Goal: Task Accomplishment & Management: Complete application form

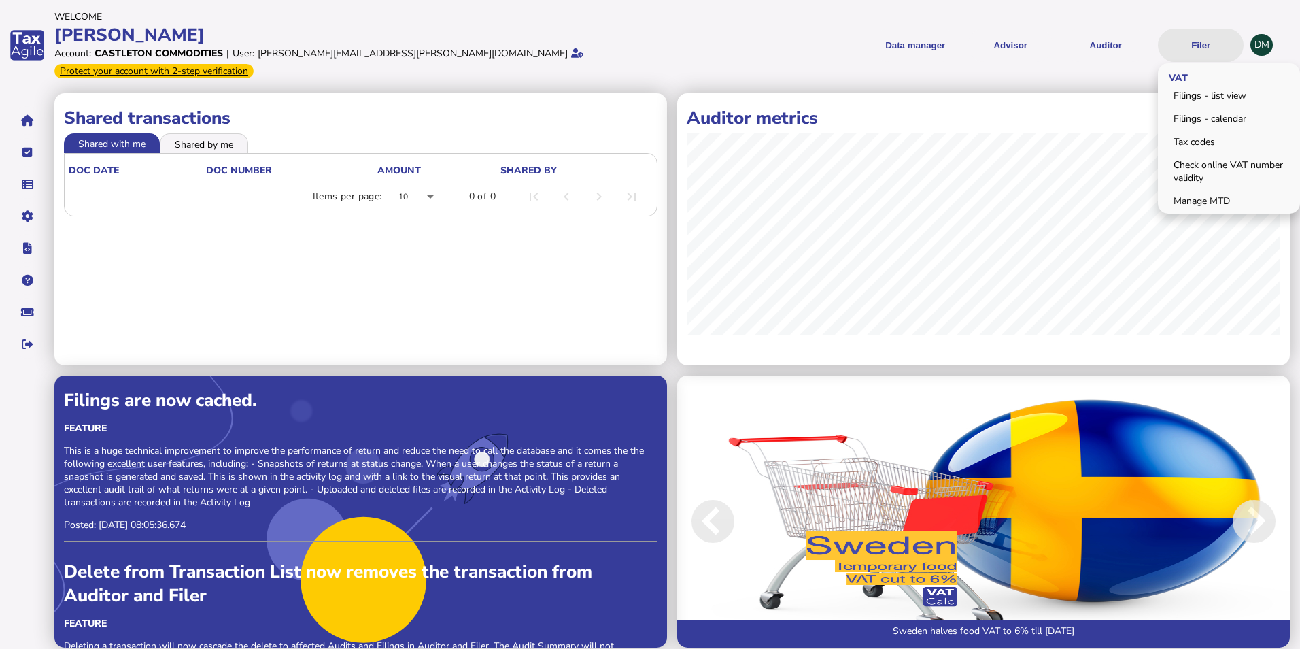
click at [1212, 31] on button "Filer" at bounding box center [1201, 45] width 86 height 33
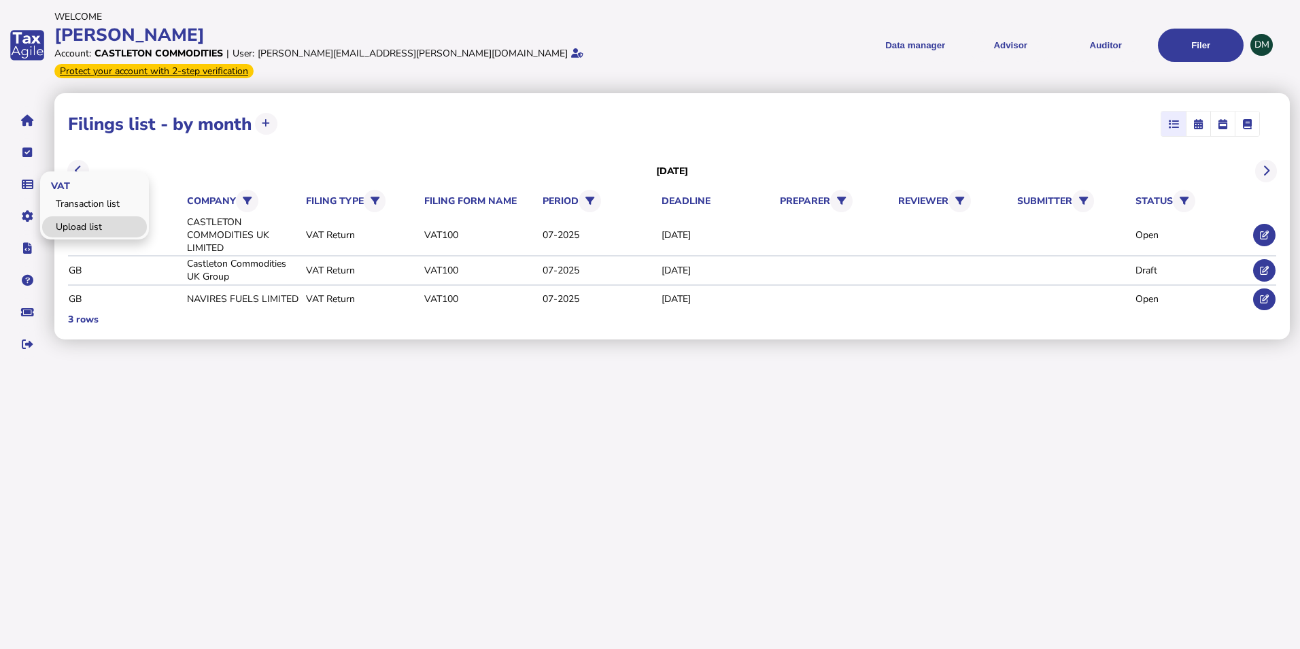
click at [81, 216] on link "Upload list" at bounding box center [94, 226] width 105 height 21
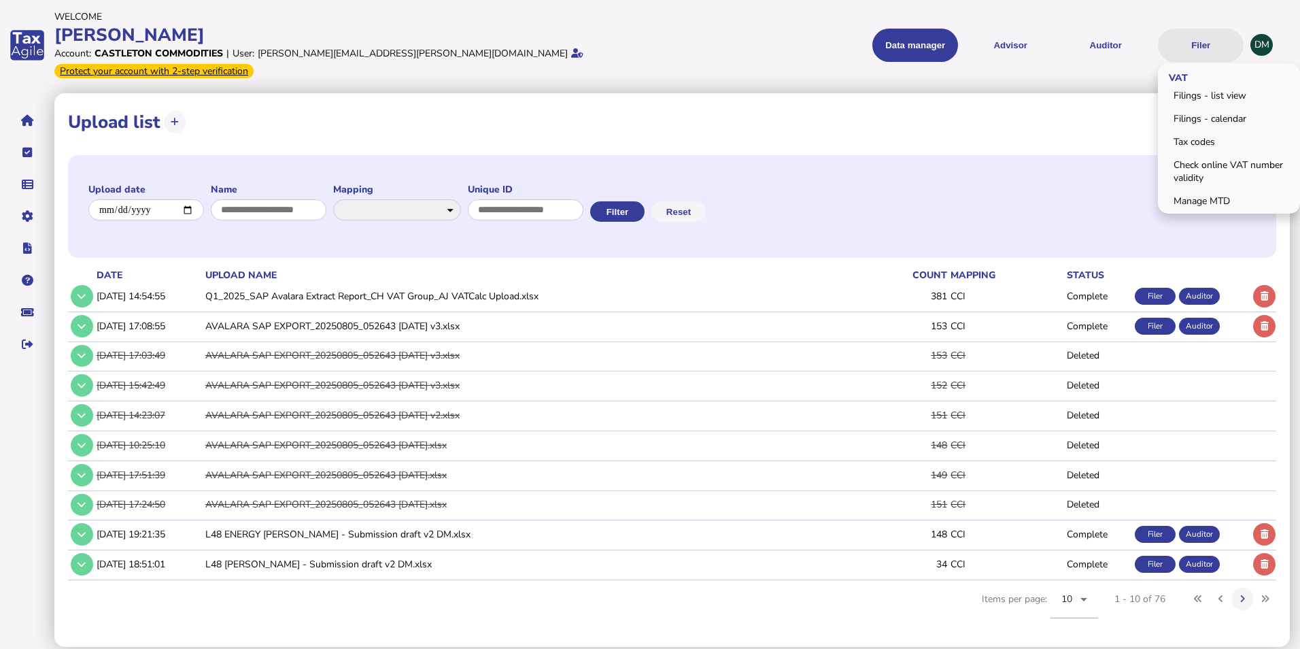
click at [1187, 42] on button "Filer" at bounding box center [1201, 45] width 86 height 33
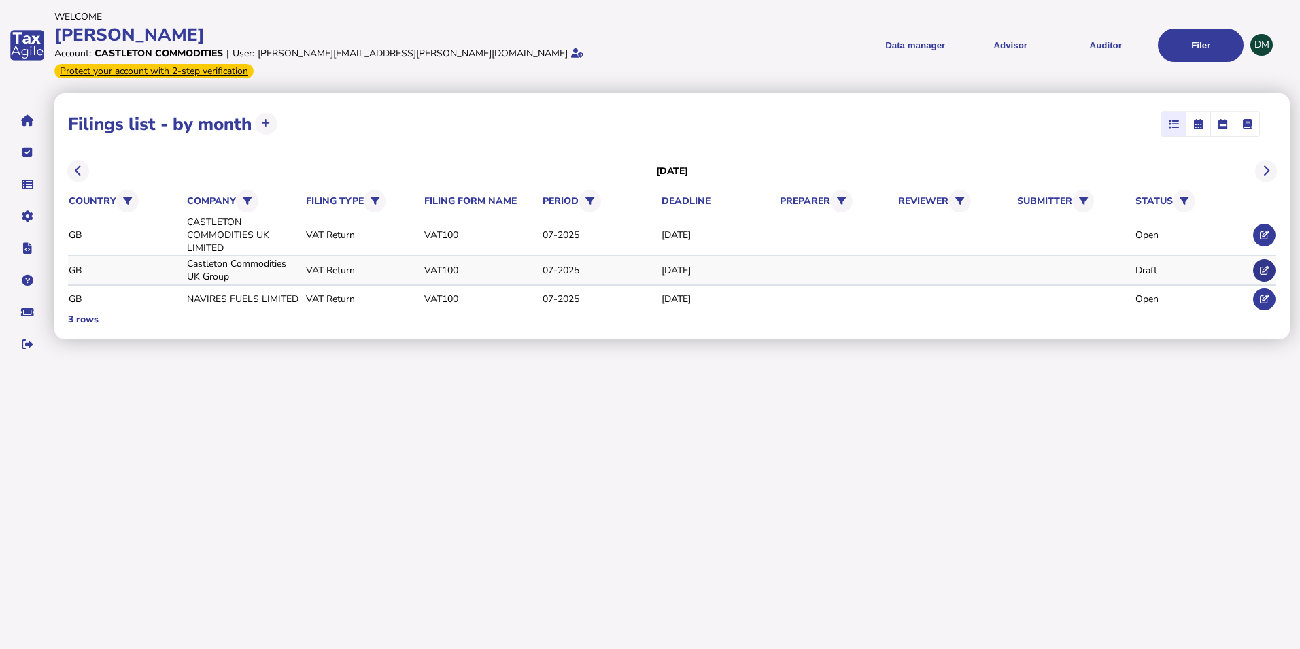
click at [1260, 266] on icon at bounding box center [1264, 270] width 9 height 9
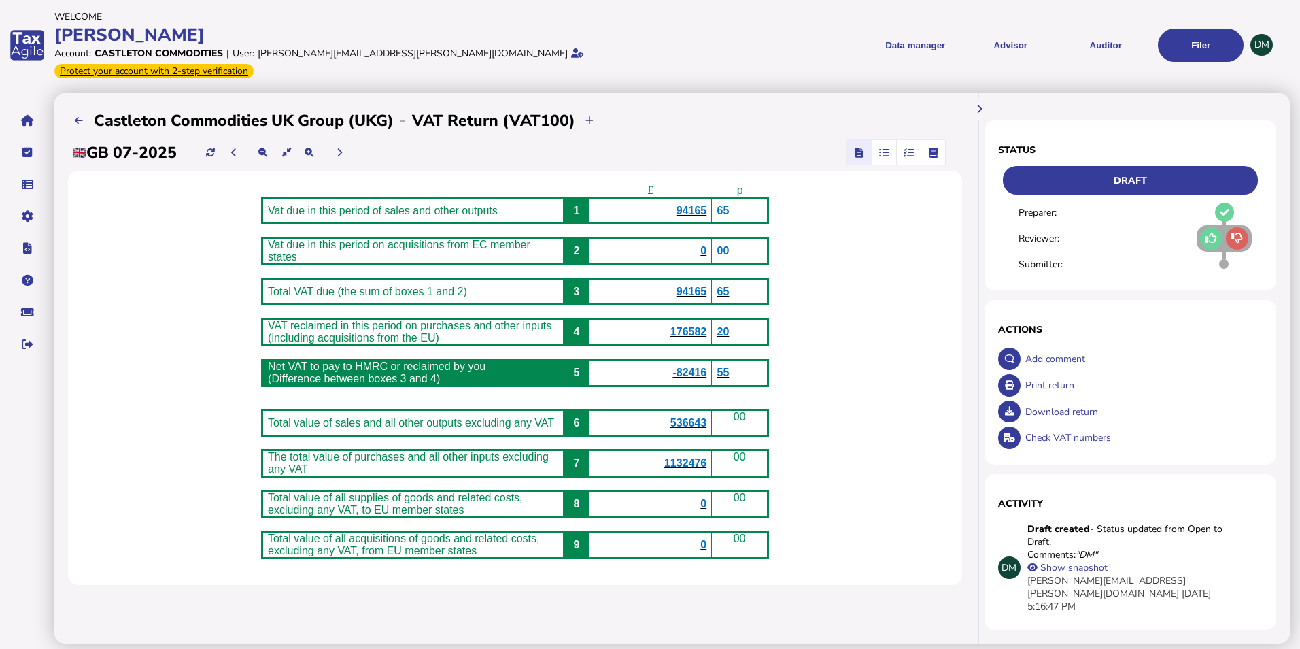
click at [889, 152] on icon "button" at bounding box center [884, 152] width 10 height 1
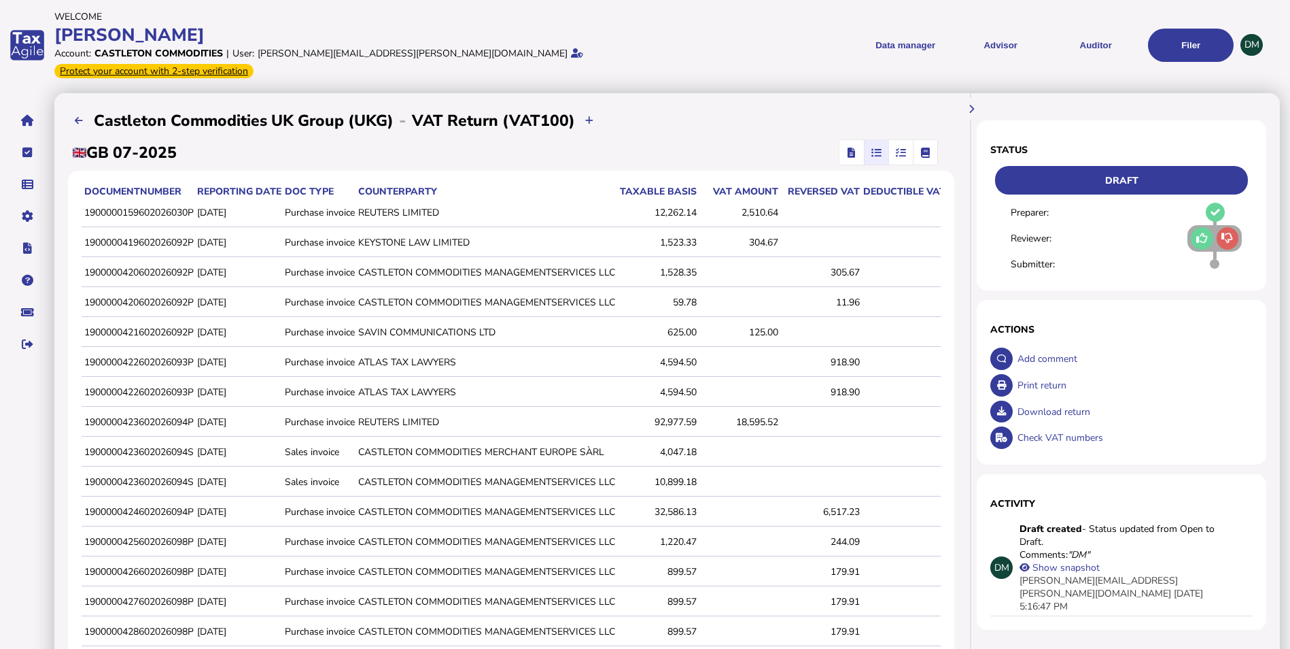
click at [900, 152] on icon "button" at bounding box center [901, 152] width 10 height 1
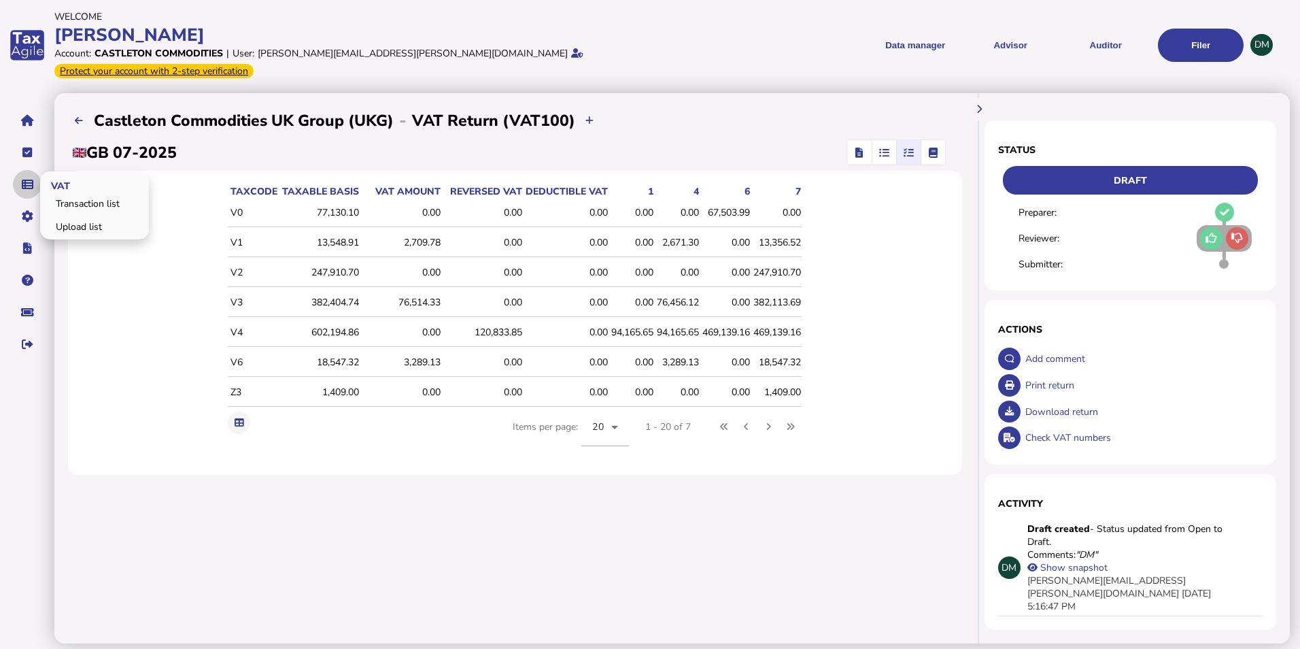
click at [28, 184] on icon "navigate application pages" at bounding box center [28, 184] width 12 height 1
click at [22, 184] on icon "navigate application pages" at bounding box center [28, 184] width 12 height 1
click at [97, 216] on link "Upload list" at bounding box center [94, 226] width 105 height 21
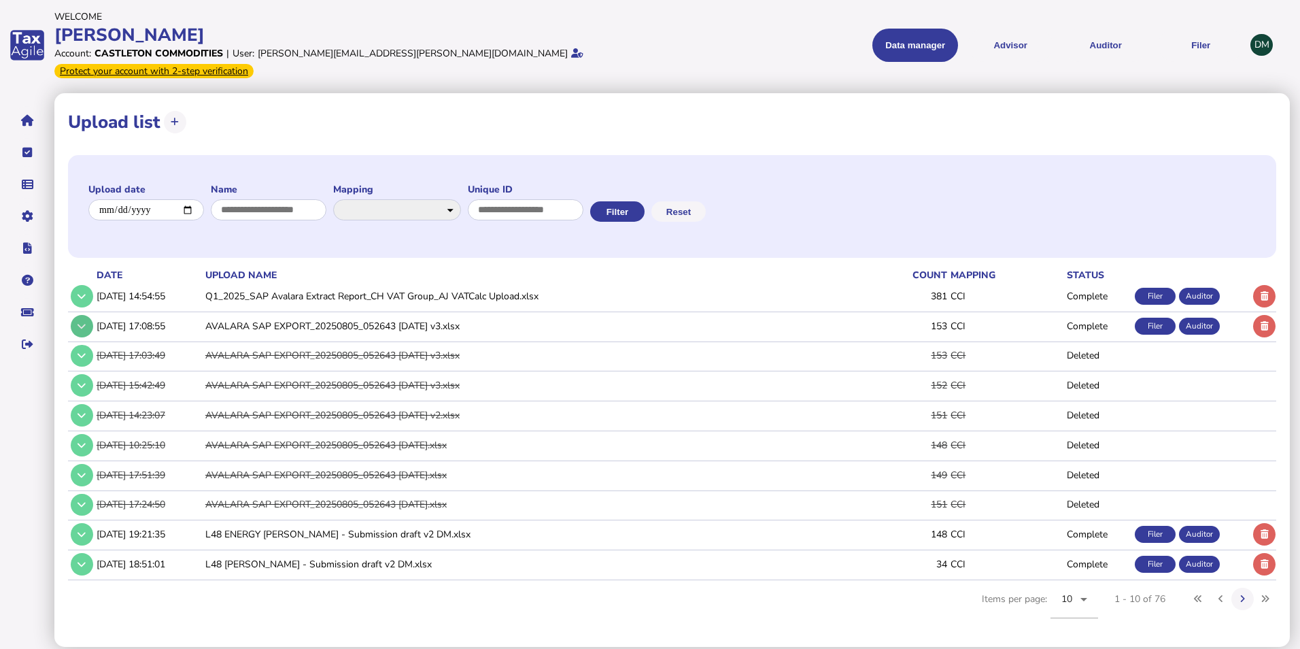
drag, startPoint x: 188, startPoint y: 311, endPoint x: 90, endPoint y: 311, distance: 98.6
click at [90, 311] on tr "[DATE] 17:08:55 AVALARA SAP EXPORT_20250805_052643 [DATE] v3.xlsx 153 CCI Compl…" at bounding box center [672, 325] width 1208 height 28
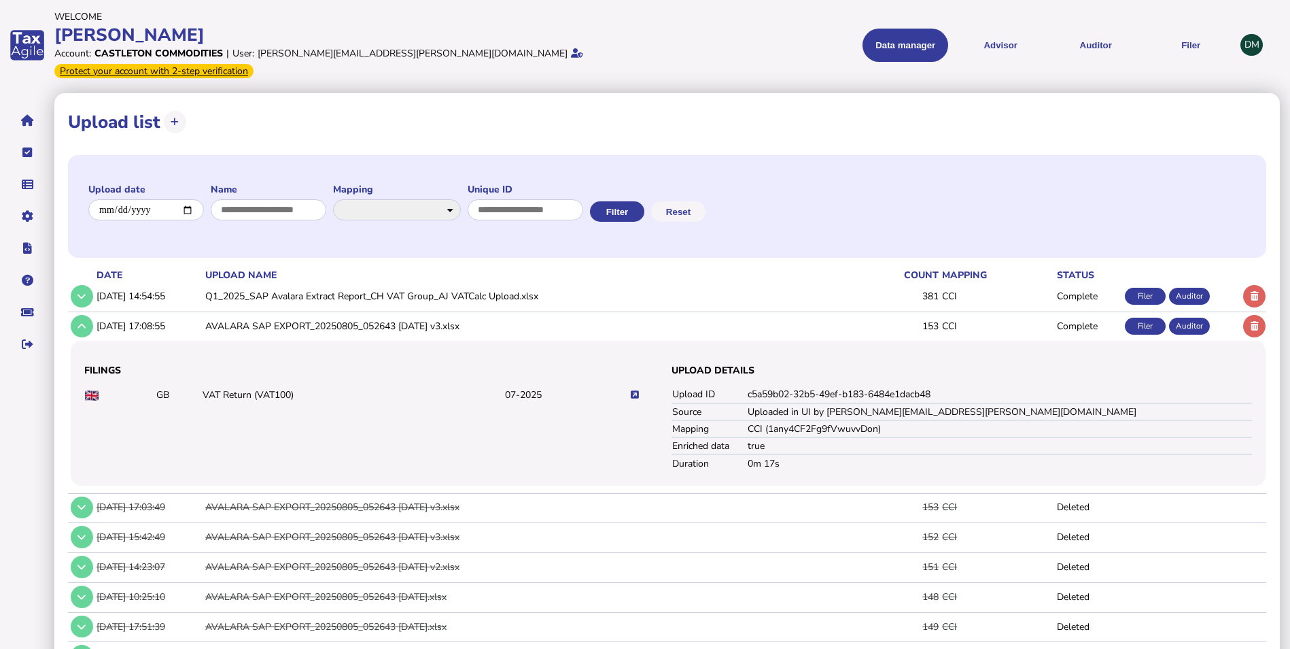
drag, startPoint x: 90, startPoint y: 311, endPoint x: 119, endPoint y: 315, distance: 29.5
click at [119, 315] on td "[DATE] 17:08:55" at bounding box center [148, 325] width 109 height 28
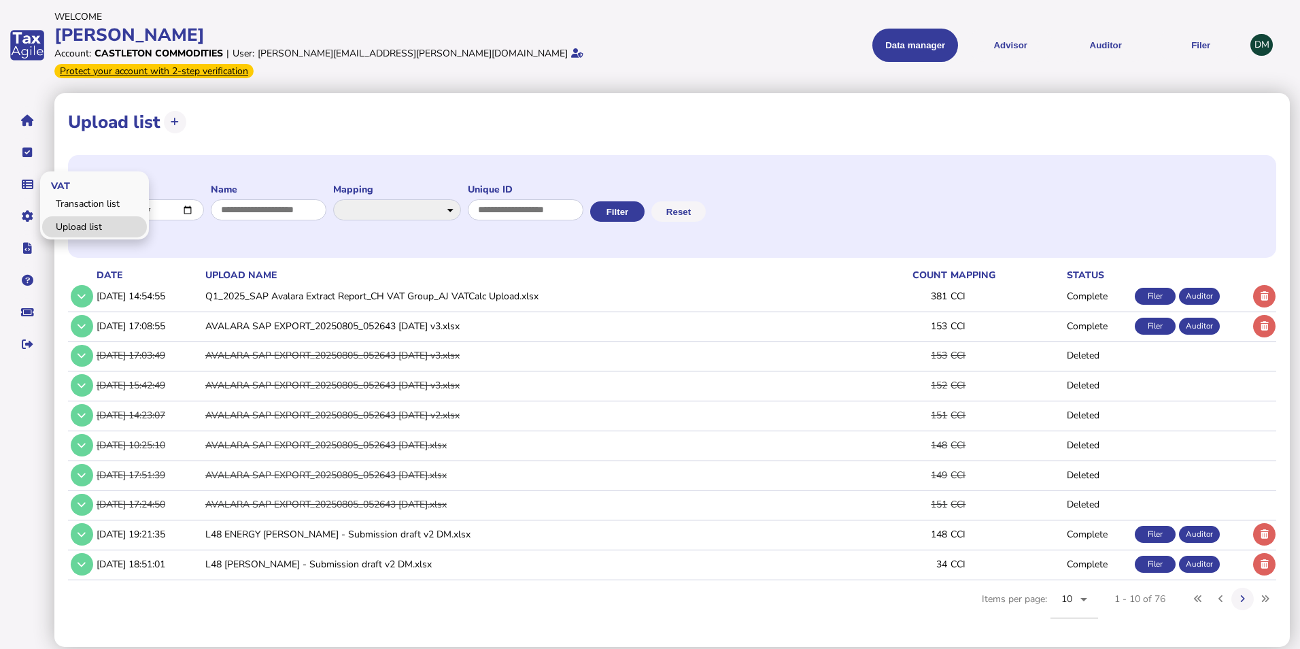
click at [72, 216] on link "Upload list" at bounding box center [94, 226] width 105 height 21
click at [97, 216] on link "Upload list" at bounding box center [94, 226] width 105 height 21
click at [1270, 315] on button at bounding box center [1264, 326] width 22 height 22
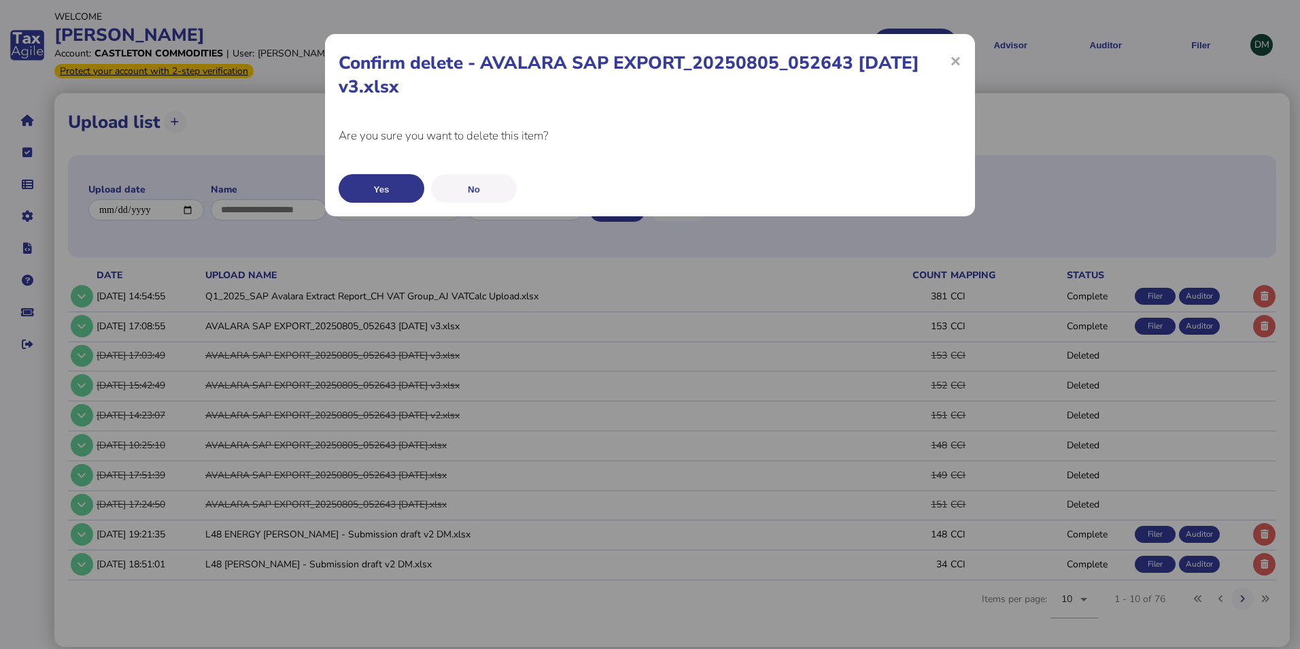
click at [381, 188] on button "Yes" at bounding box center [382, 188] width 86 height 29
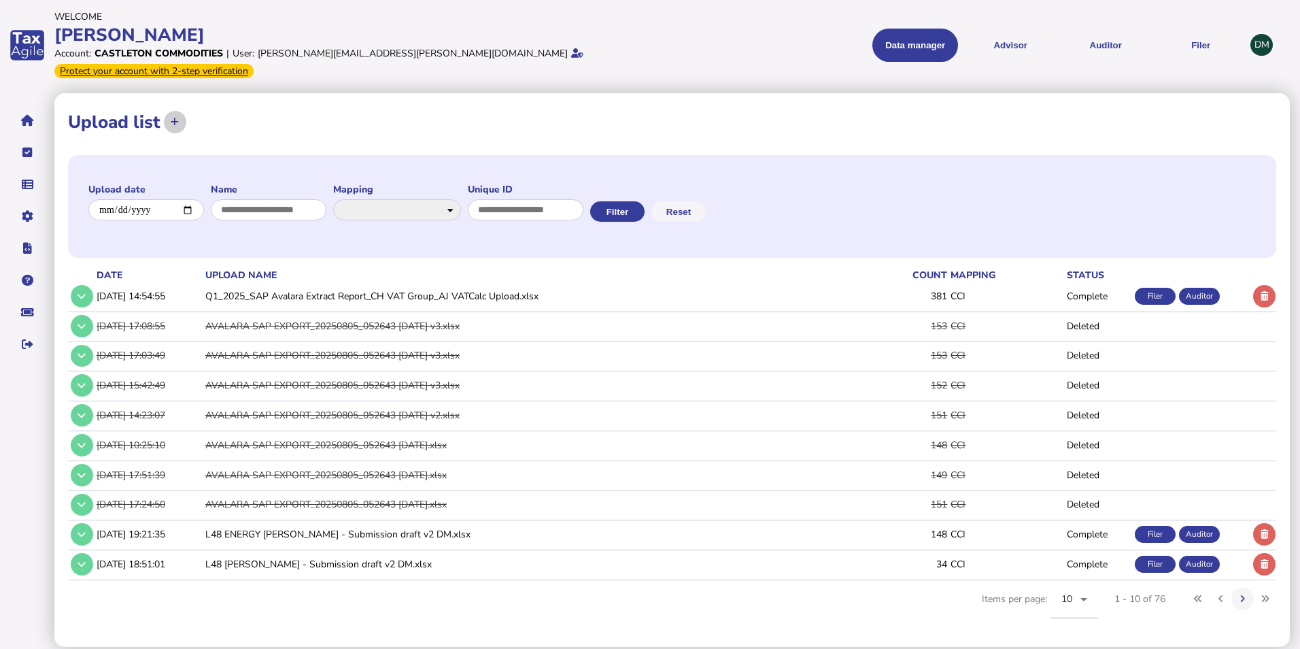
click at [170, 111] on button at bounding box center [175, 122] width 22 height 22
select select "**********"
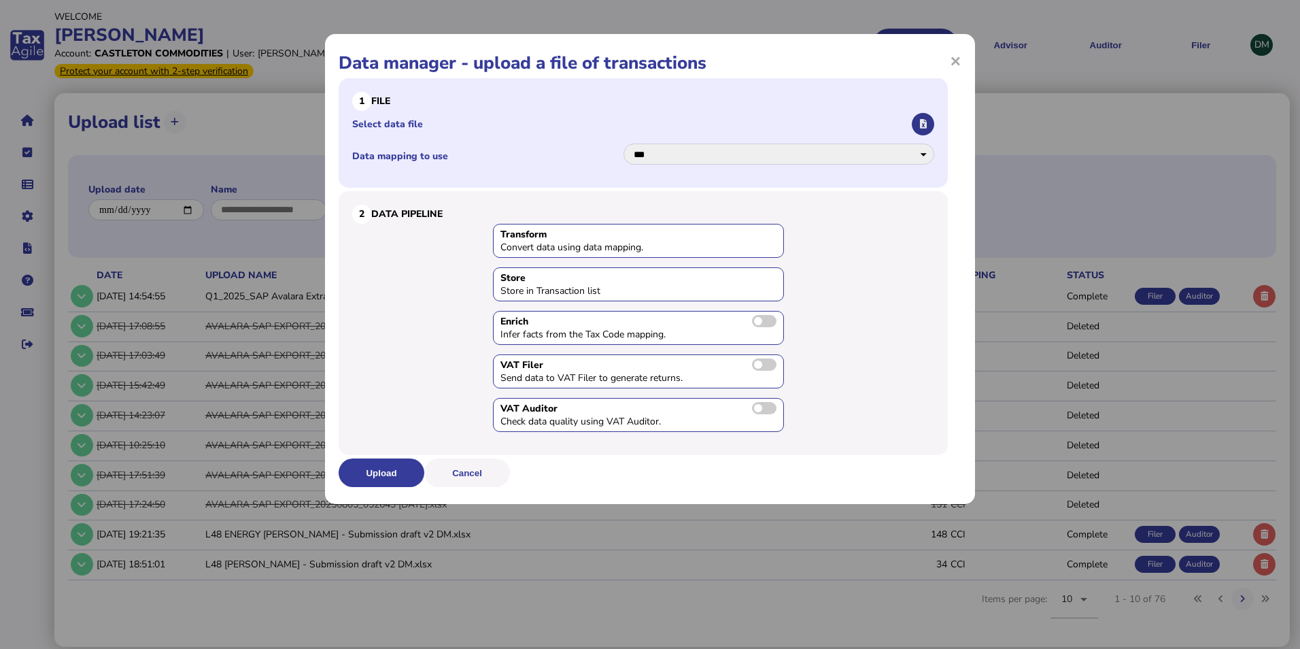
click at [920, 126] on icon "button" at bounding box center [923, 124] width 7 height 9
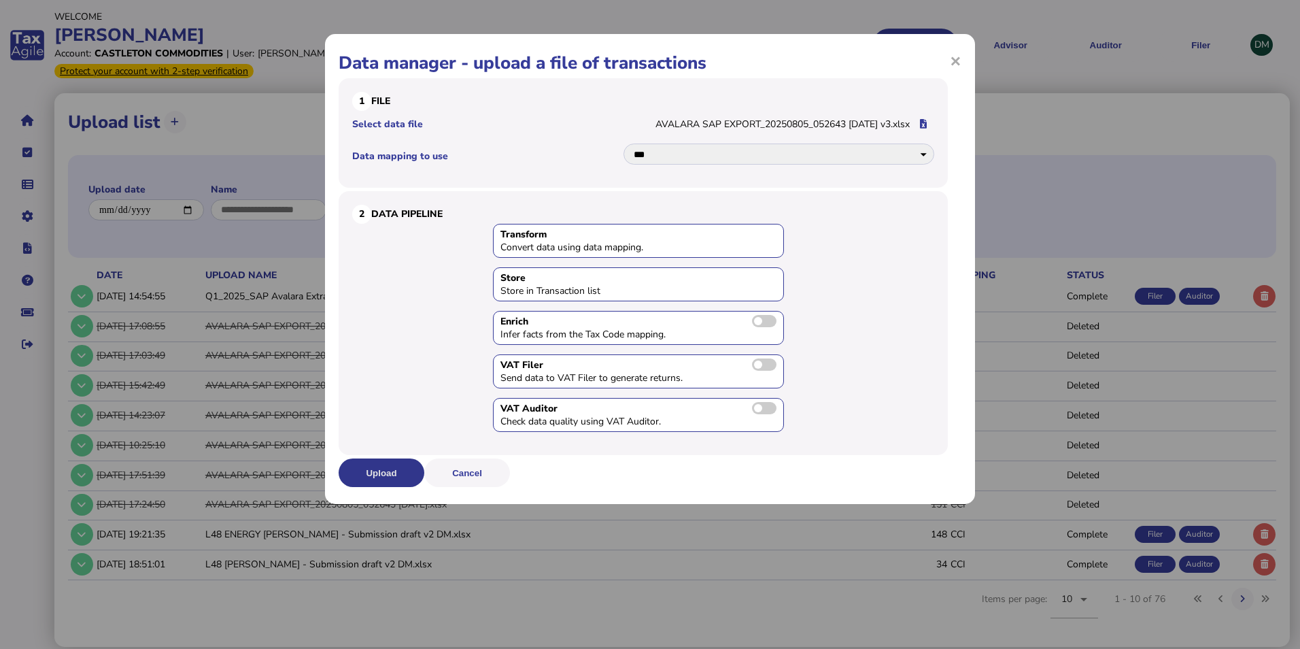
click at [377, 470] on button "Upload" at bounding box center [382, 472] width 86 height 29
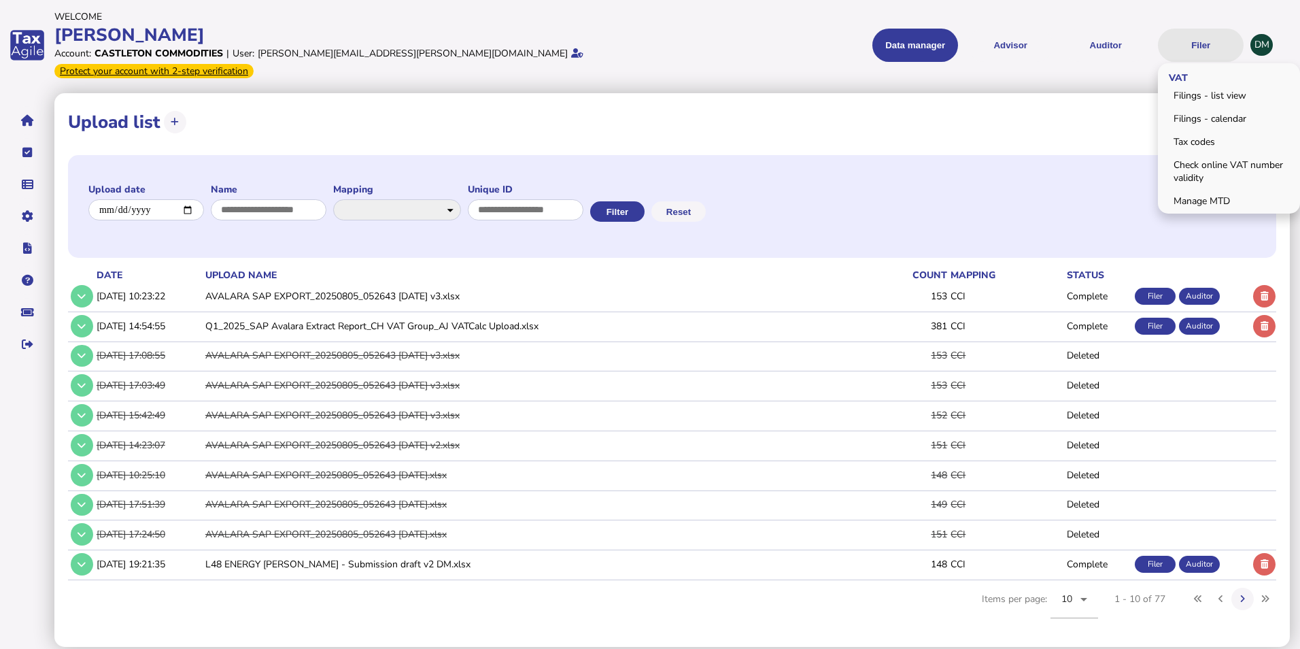
click at [1188, 29] on button "Filer" at bounding box center [1201, 45] width 86 height 33
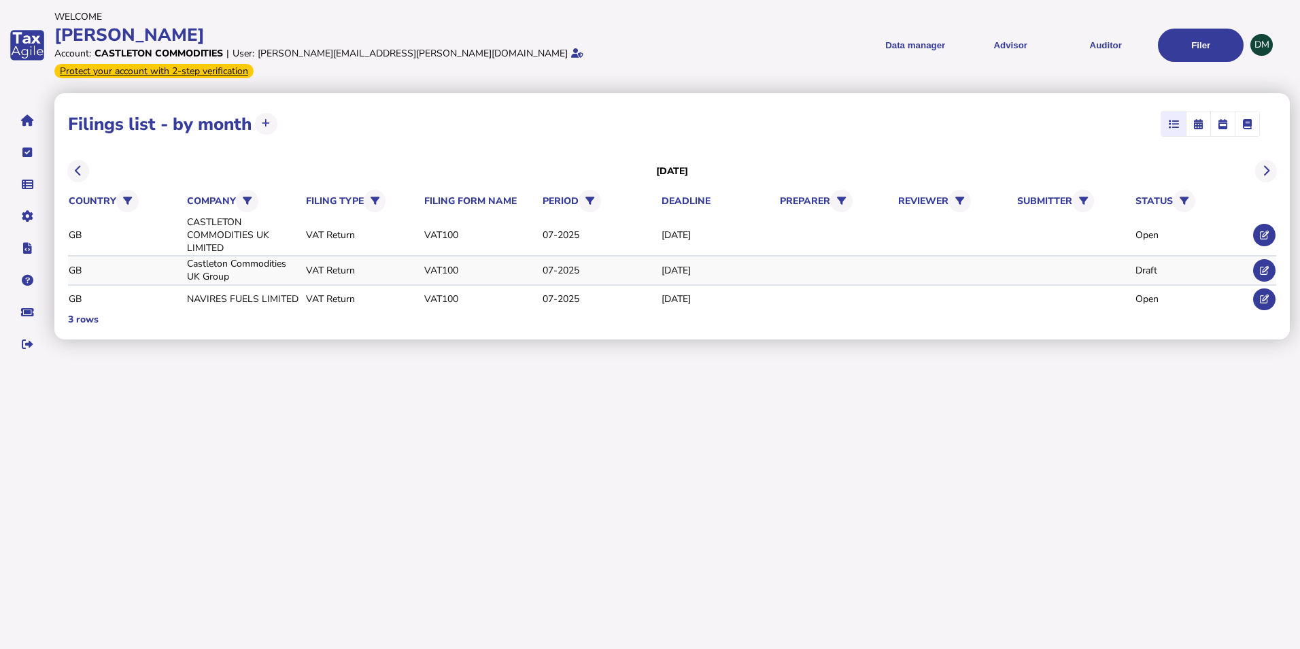
click at [1252, 256] on td at bounding box center [1263, 270] width 27 height 28
click at [1264, 266] on icon at bounding box center [1264, 270] width 9 height 9
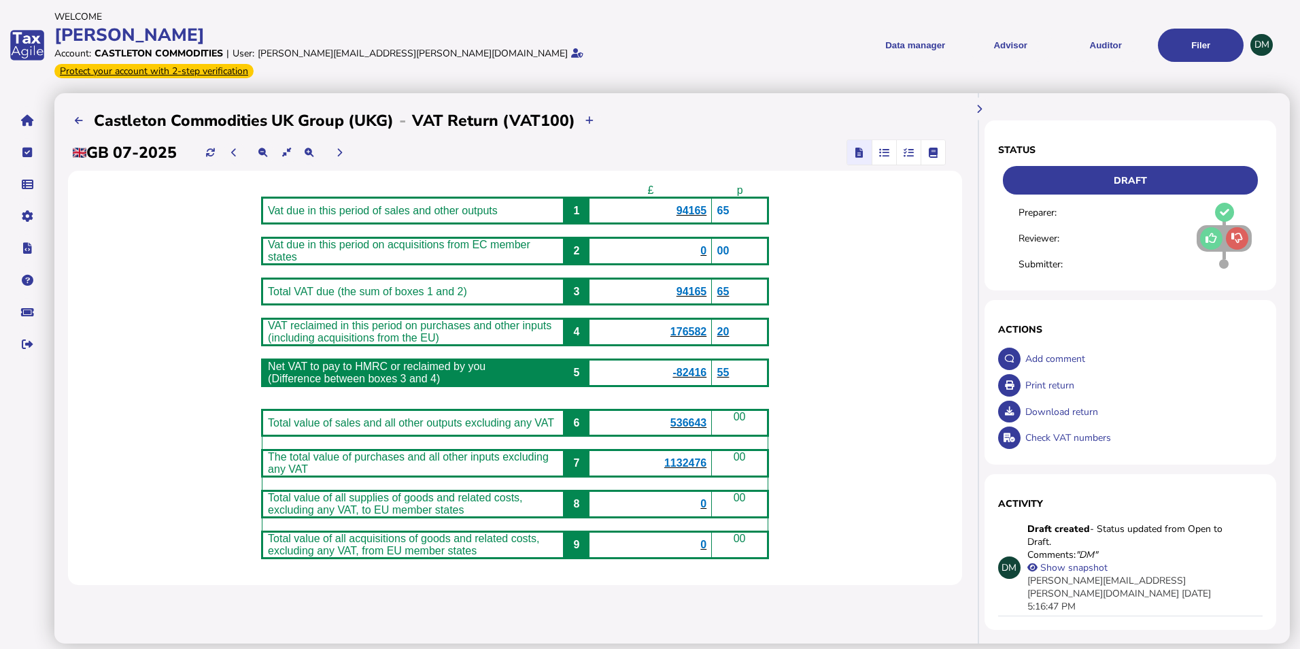
click at [706, 367] on b "-82416" at bounding box center [689, 372] width 34 height 12
click at [908, 152] on icon "button" at bounding box center [909, 152] width 10 height 1
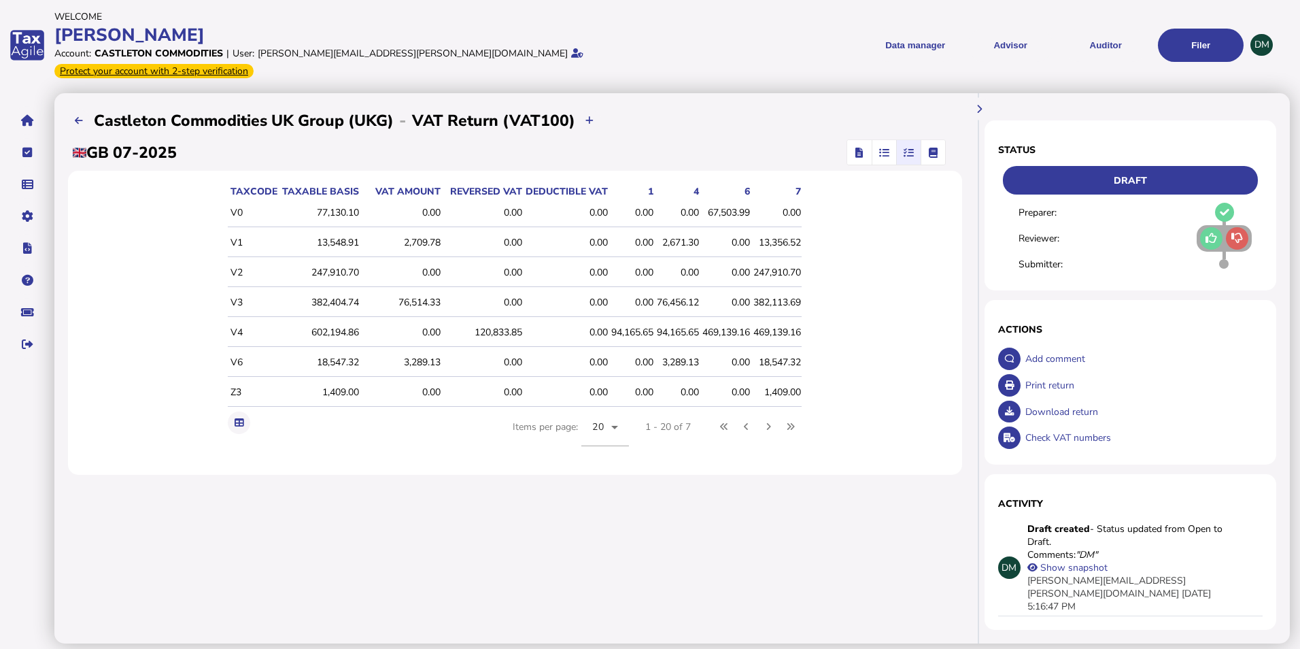
click at [882, 152] on icon "button" at bounding box center [884, 152] width 10 height 1
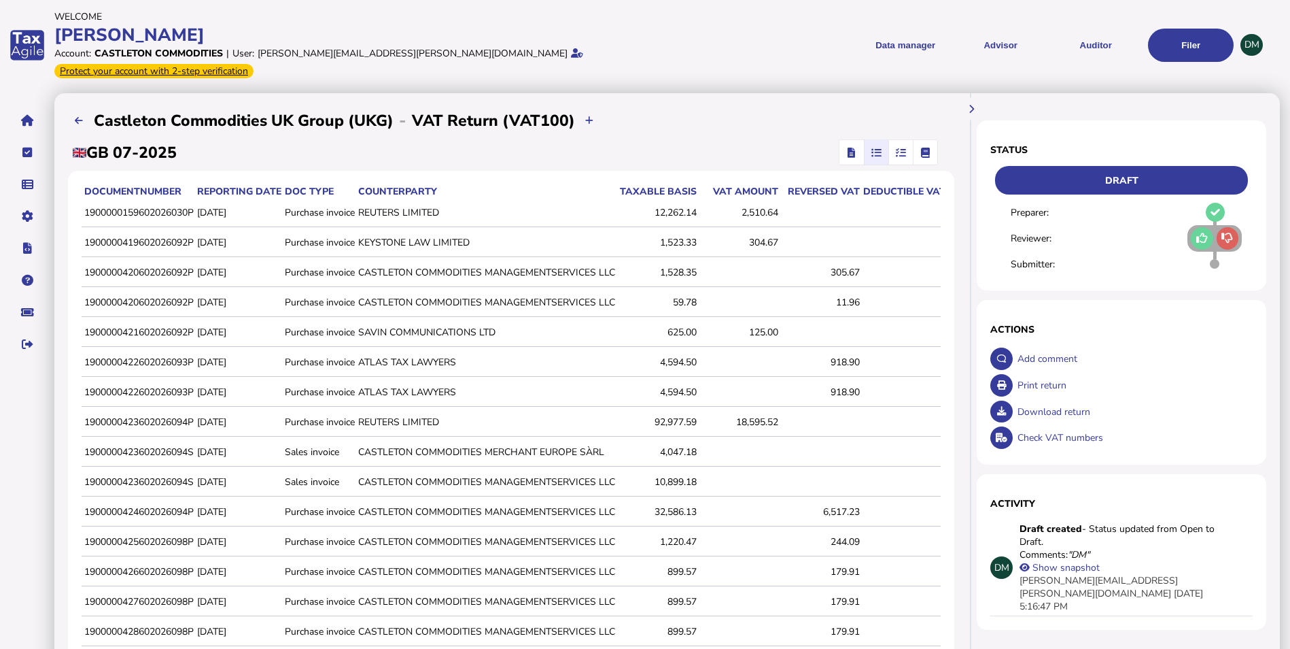
click at [904, 152] on icon "button" at bounding box center [901, 152] width 10 height 1
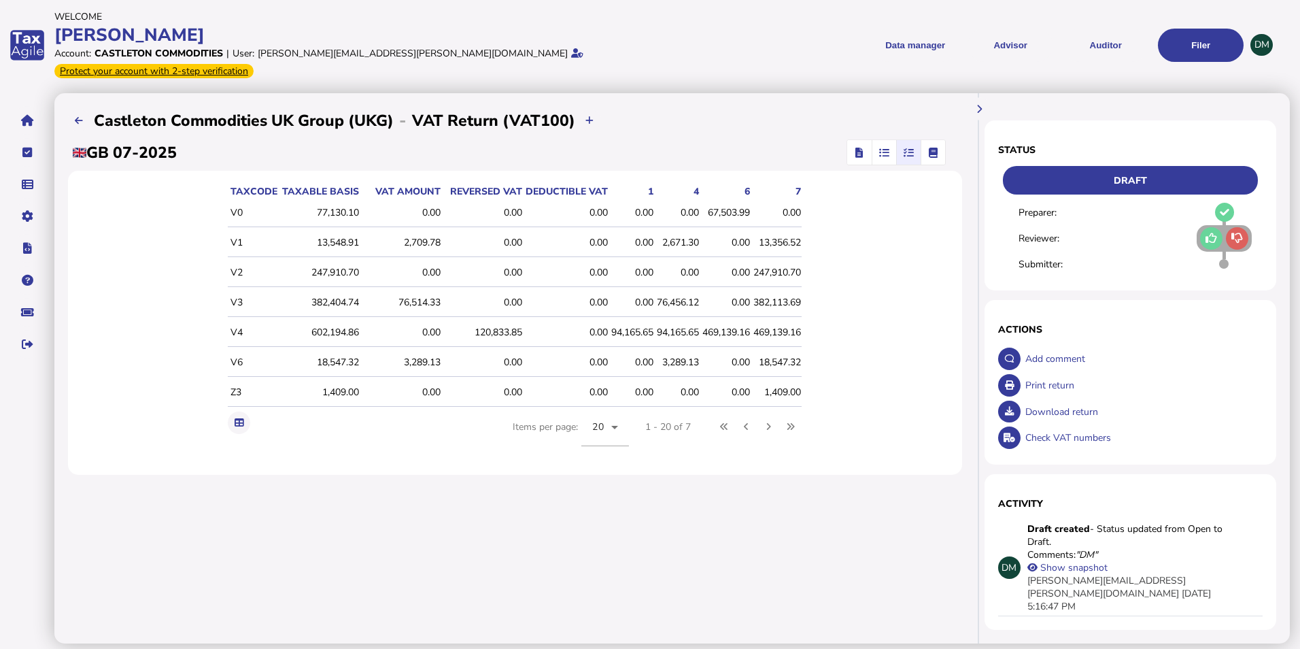
click at [934, 152] on icon "button" at bounding box center [933, 152] width 10 height 1
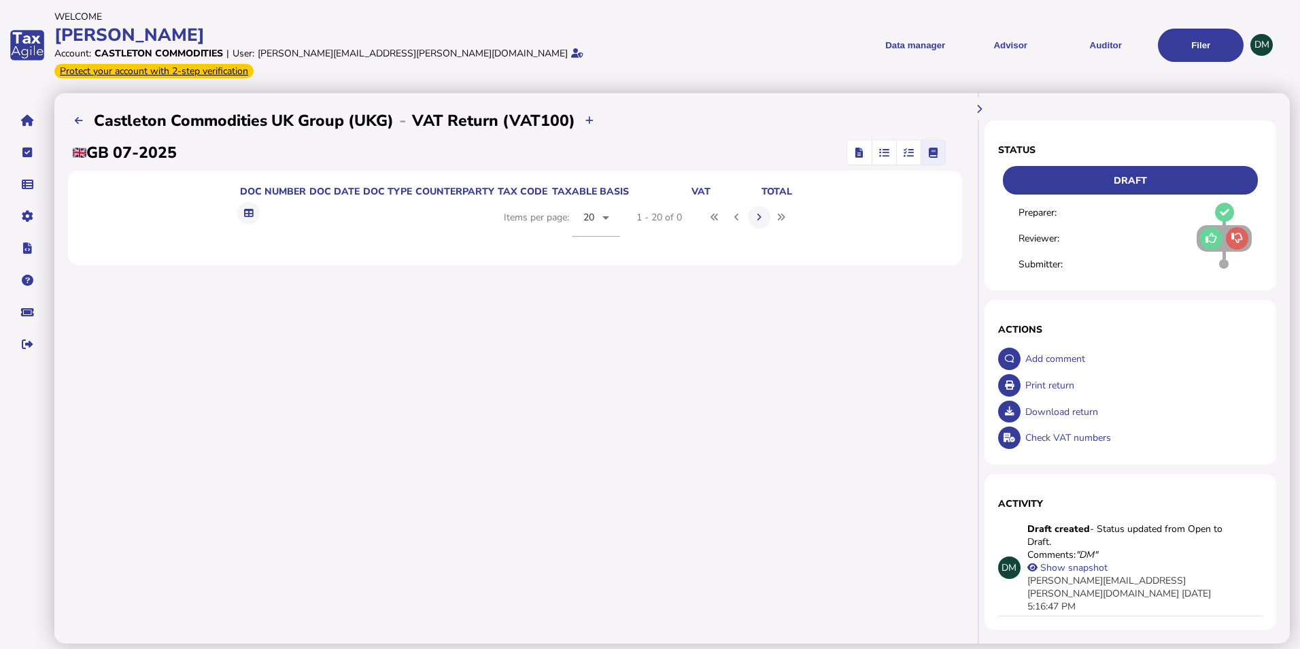
click at [902, 140] on span "button" at bounding box center [908, 152] width 22 height 24
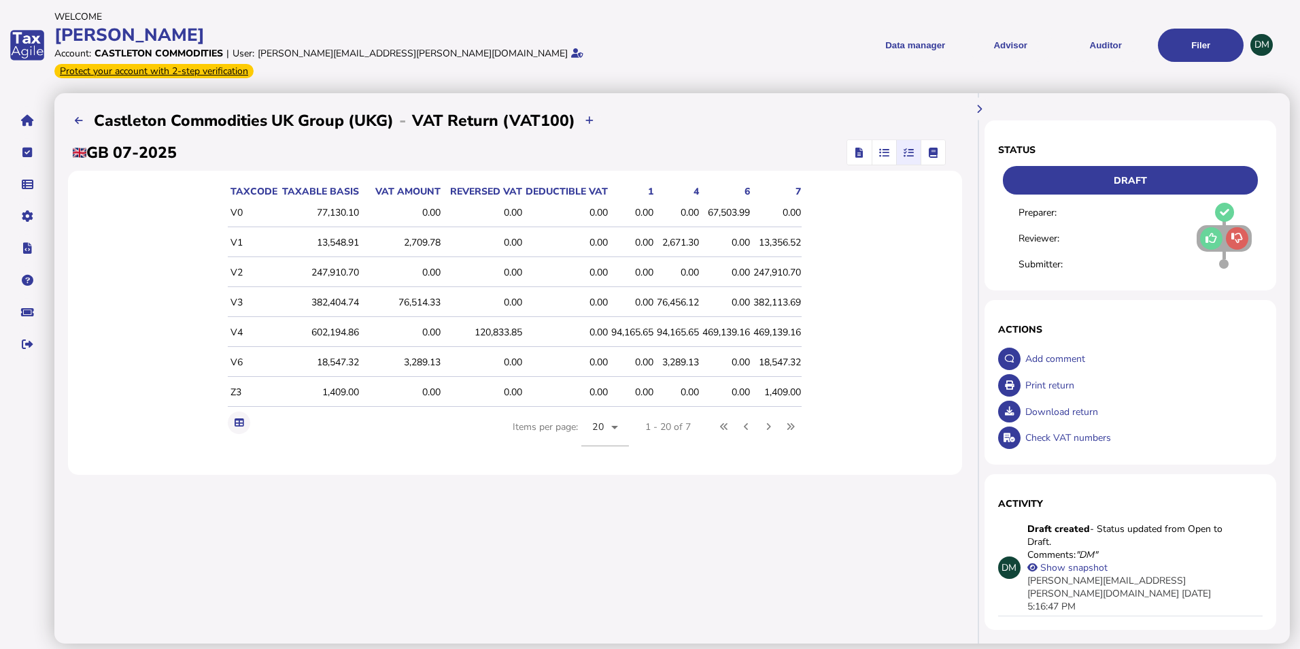
click at [880, 152] on icon "button" at bounding box center [884, 152] width 10 height 1
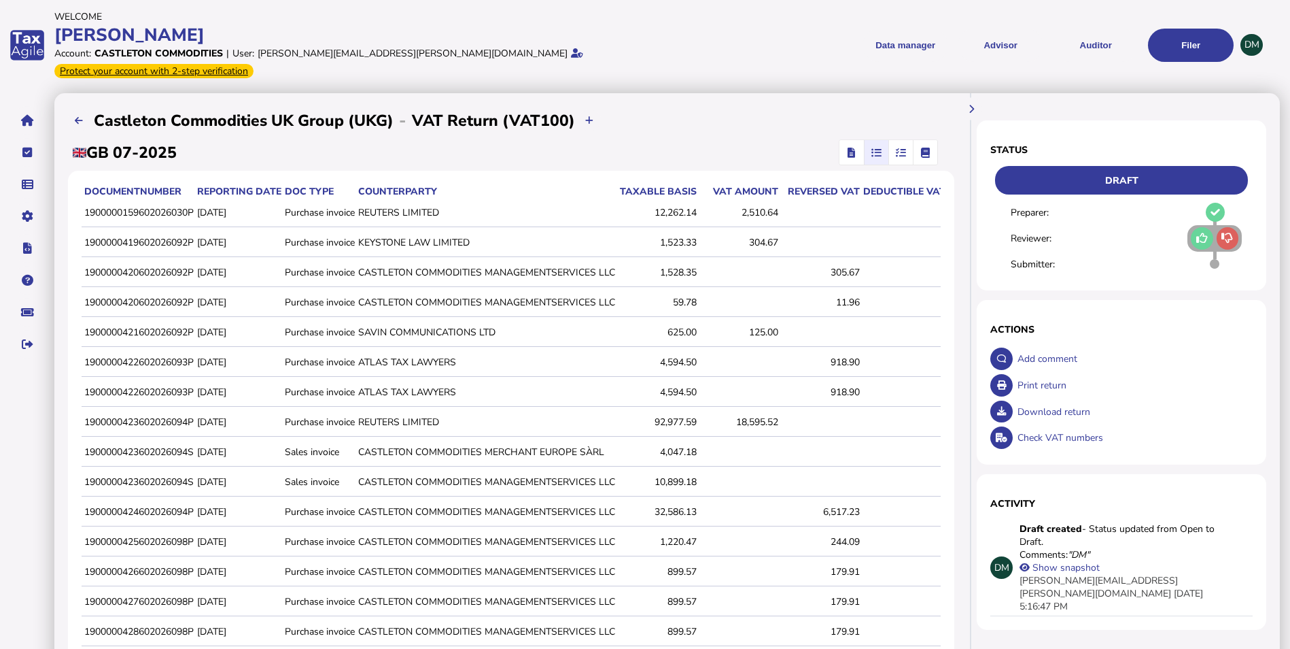
click at [895, 140] on span "button" at bounding box center [901, 152] width 22 height 24
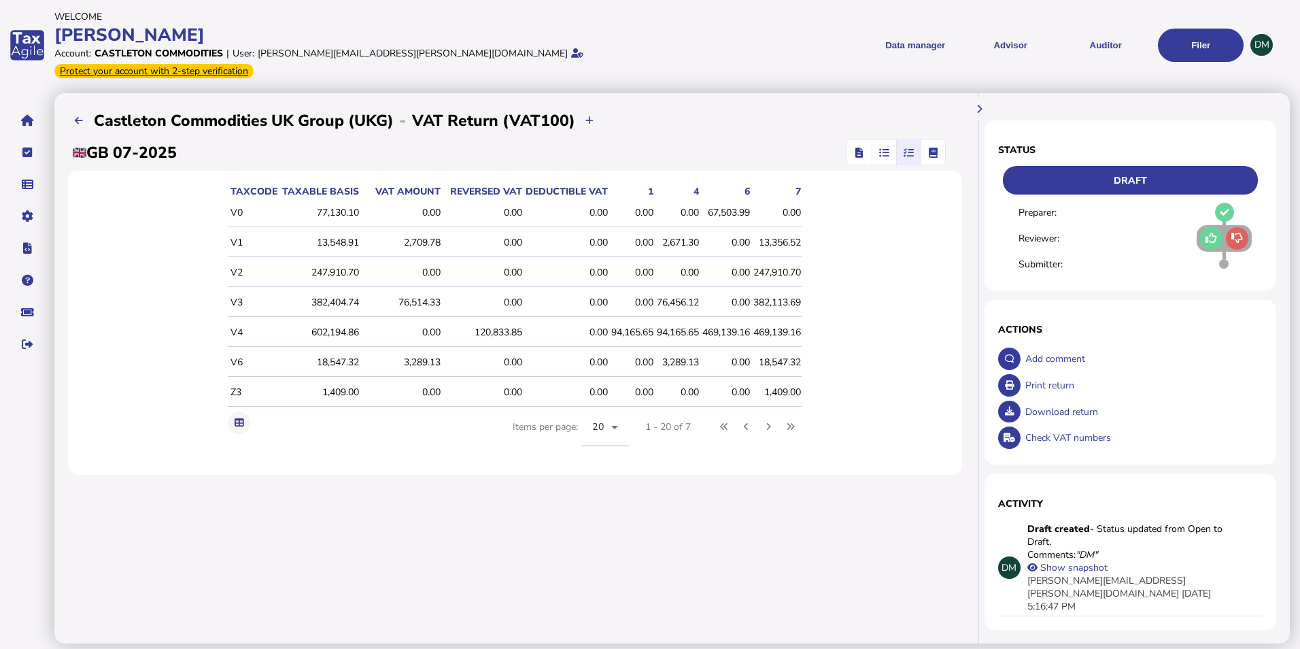
click at [936, 152] on icon "button" at bounding box center [933, 152] width 10 height 1
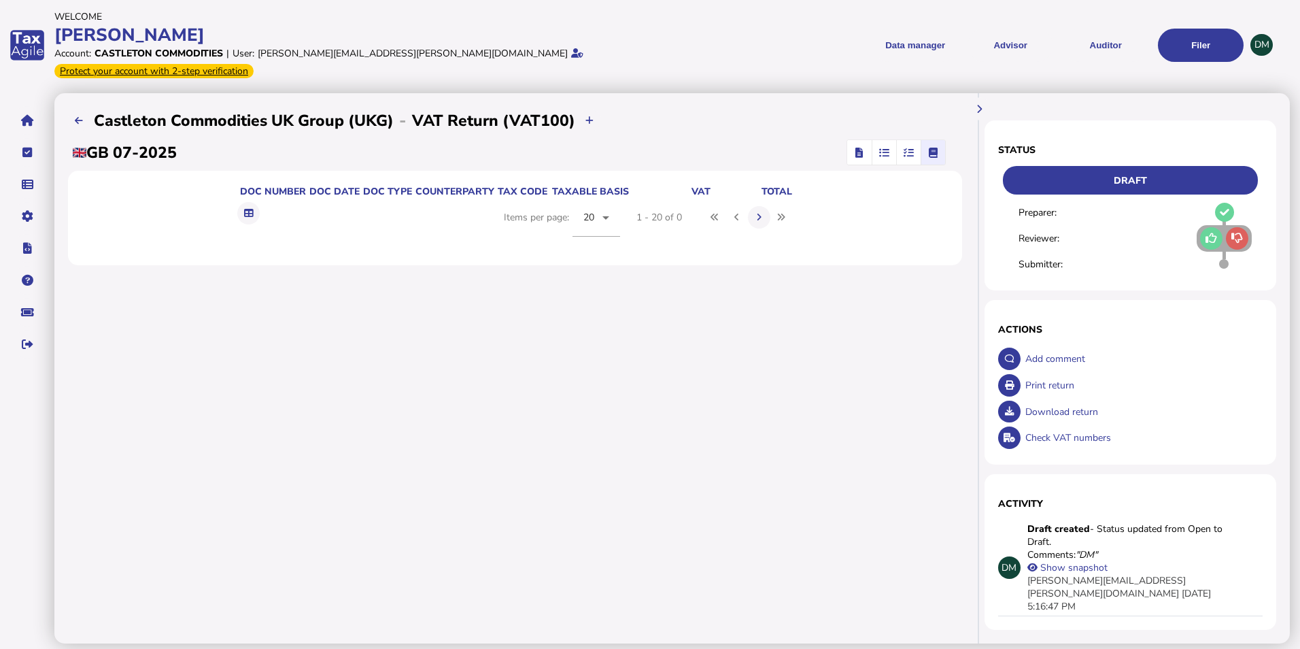
click at [914, 152] on icon "button" at bounding box center [909, 152] width 10 height 1
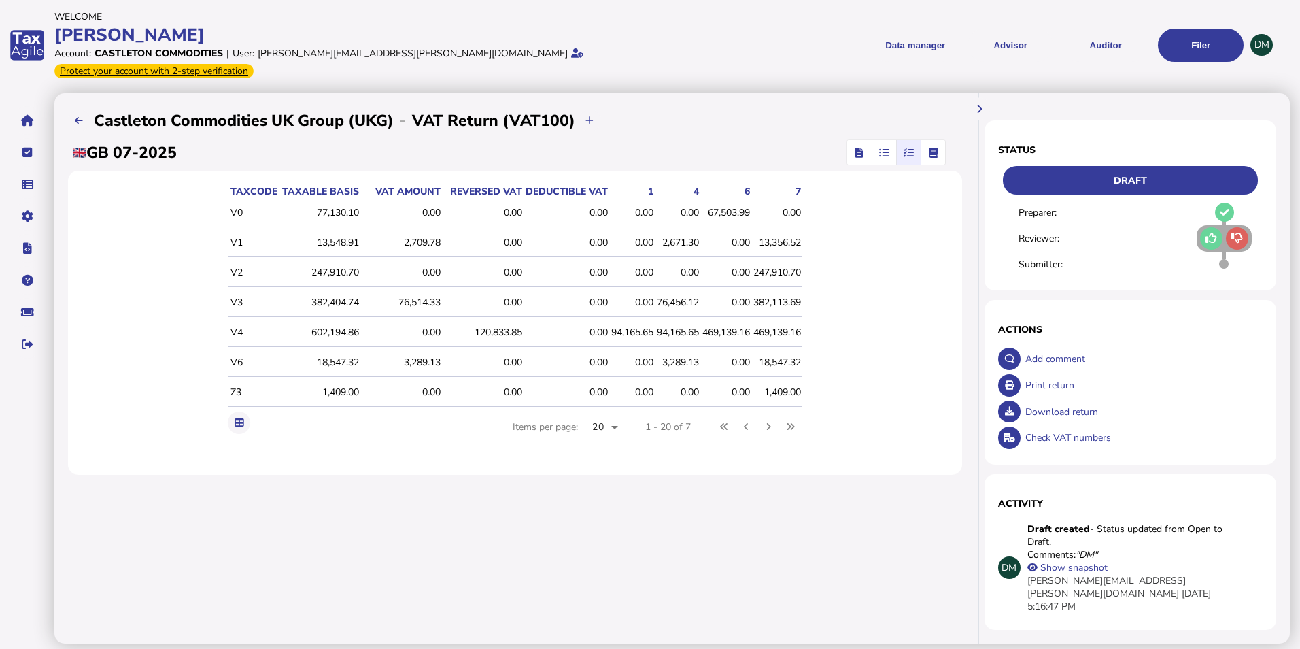
click at [851, 140] on span "button" at bounding box center [859, 152] width 20 height 24
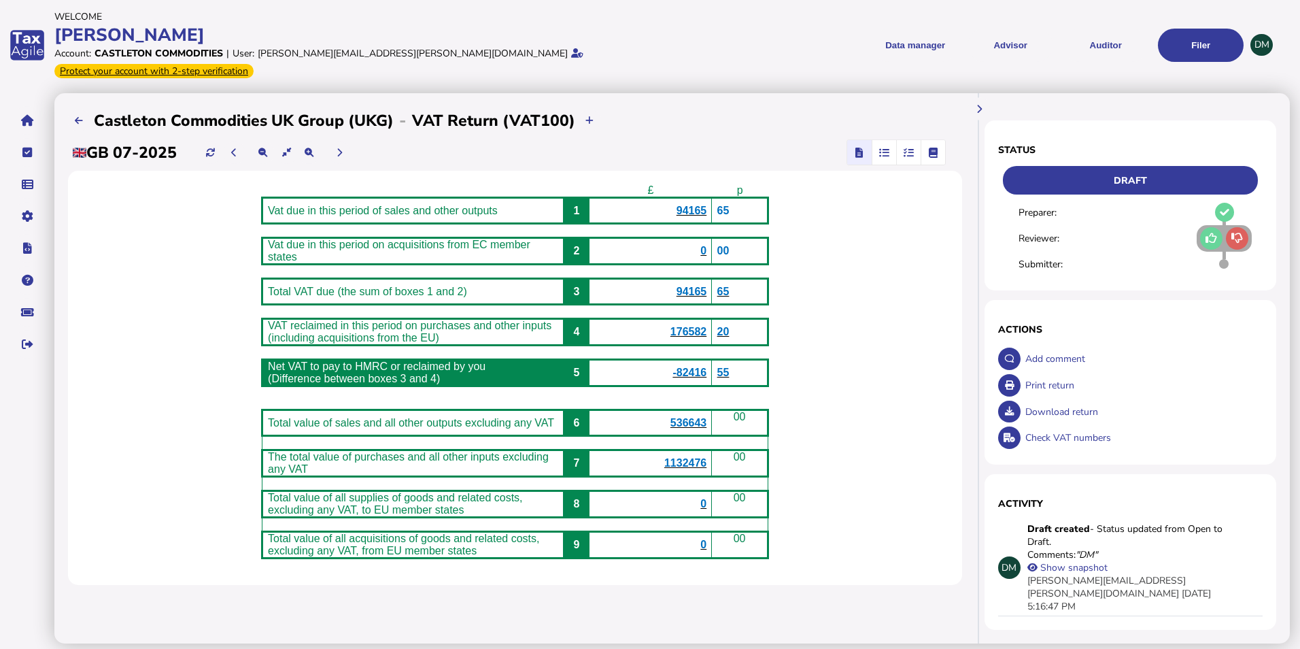
click at [701, 368] on b "-82416" at bounding box center [689, 372] width 34 height 12
click at [706, 326] on span "176582" at bounding box center [688, 332] width 36 height 12
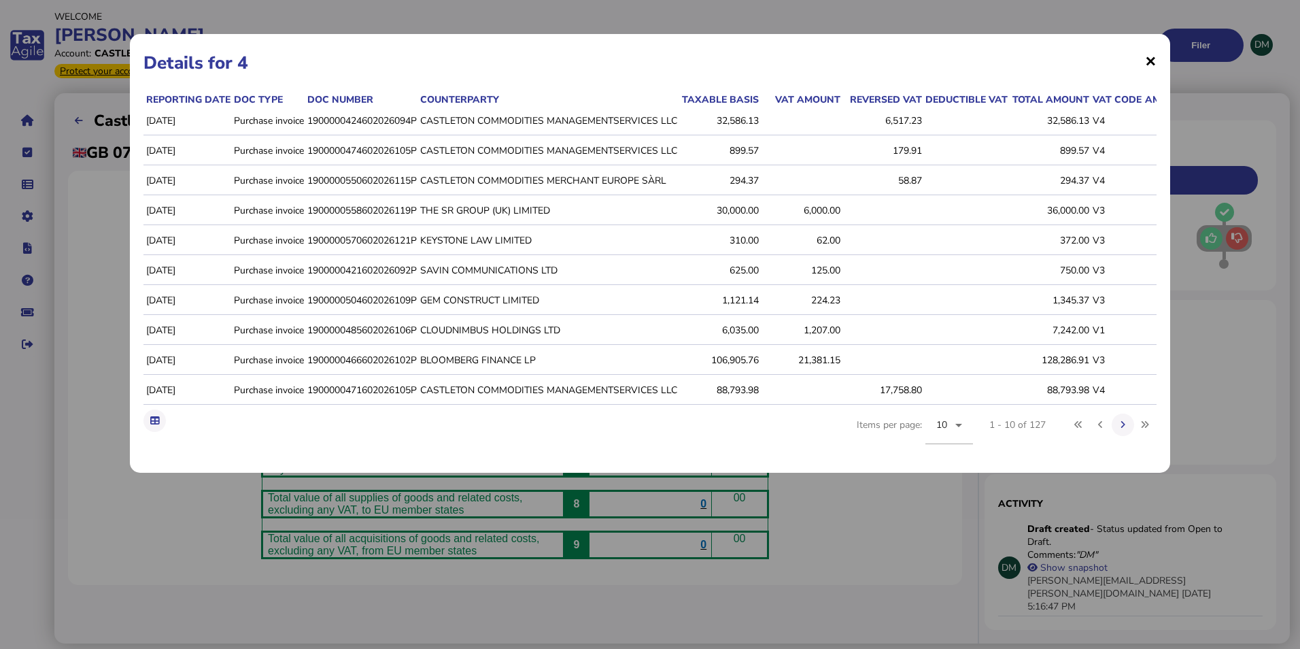
click at [1148, 61] on span "×" at bounding box center [1151, 61] width 12 height 26
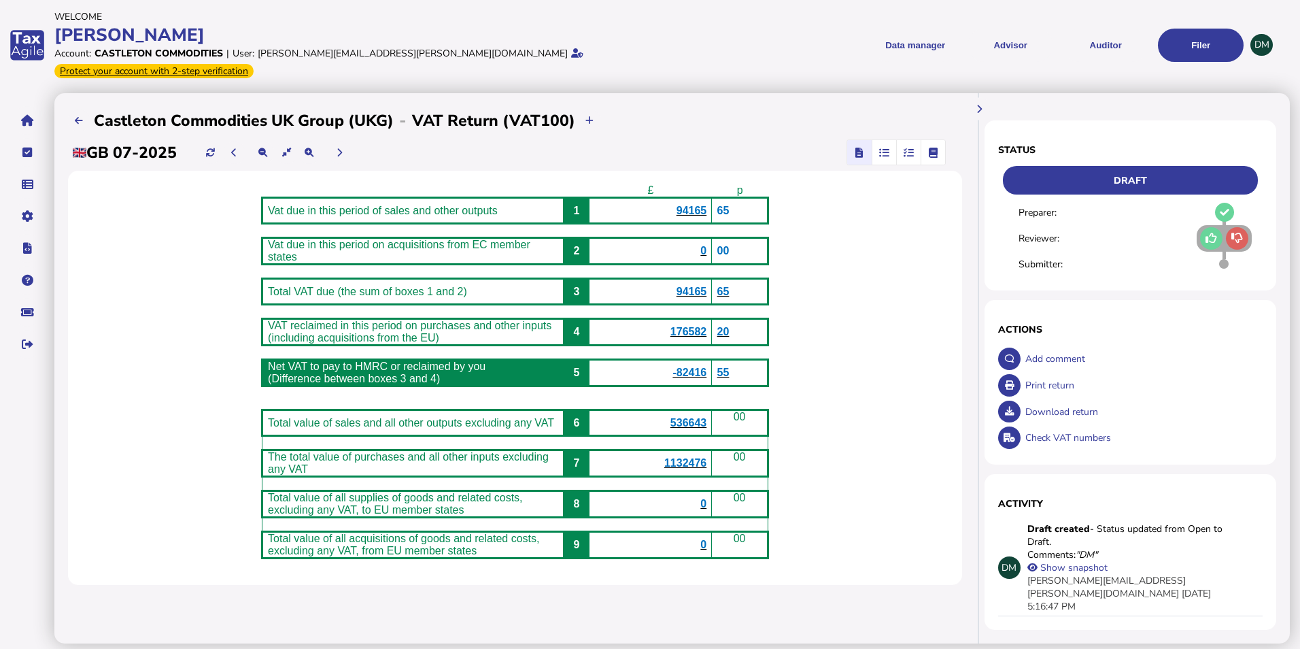
click at [914, 152] on icon "button" at bounding box center [909, 152] width 10 height 1
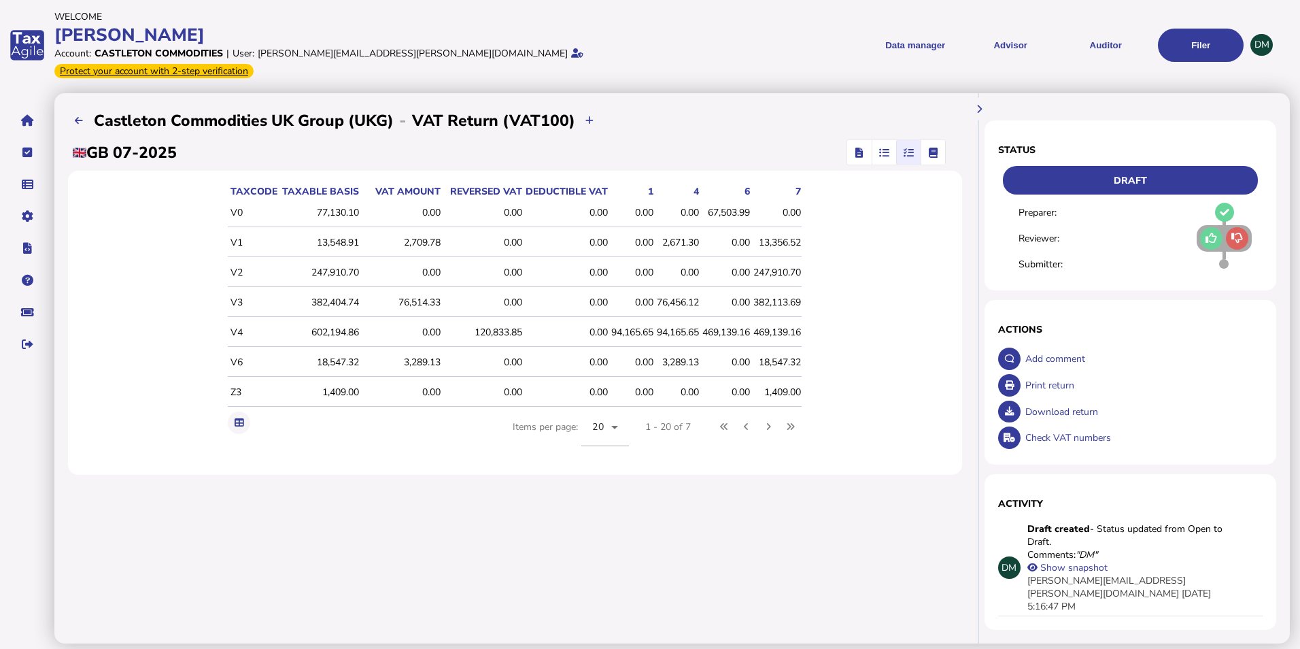
click at [855, 152] on icon "button" at bounding box center [858, 152] width 7 height 1
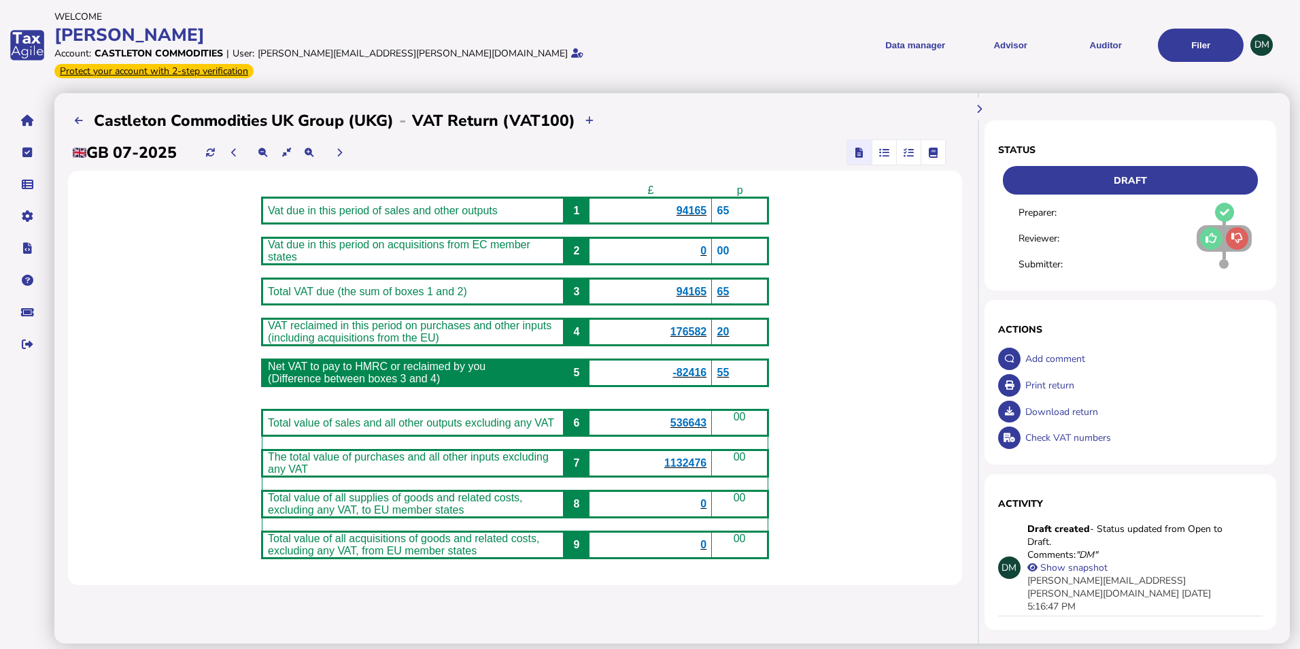
click at [849, 335] on div "£ p Vat due in this period of sales and other outputs 1 94165 65 Vat due in thi…" at bounding box center [515, 378] width 894 height 414
click at [27, 120] on icon "navigate application pages" at bounding box center [27, 120] width 13 height 1
